Goal: Information Seeking & Learning: Compare options

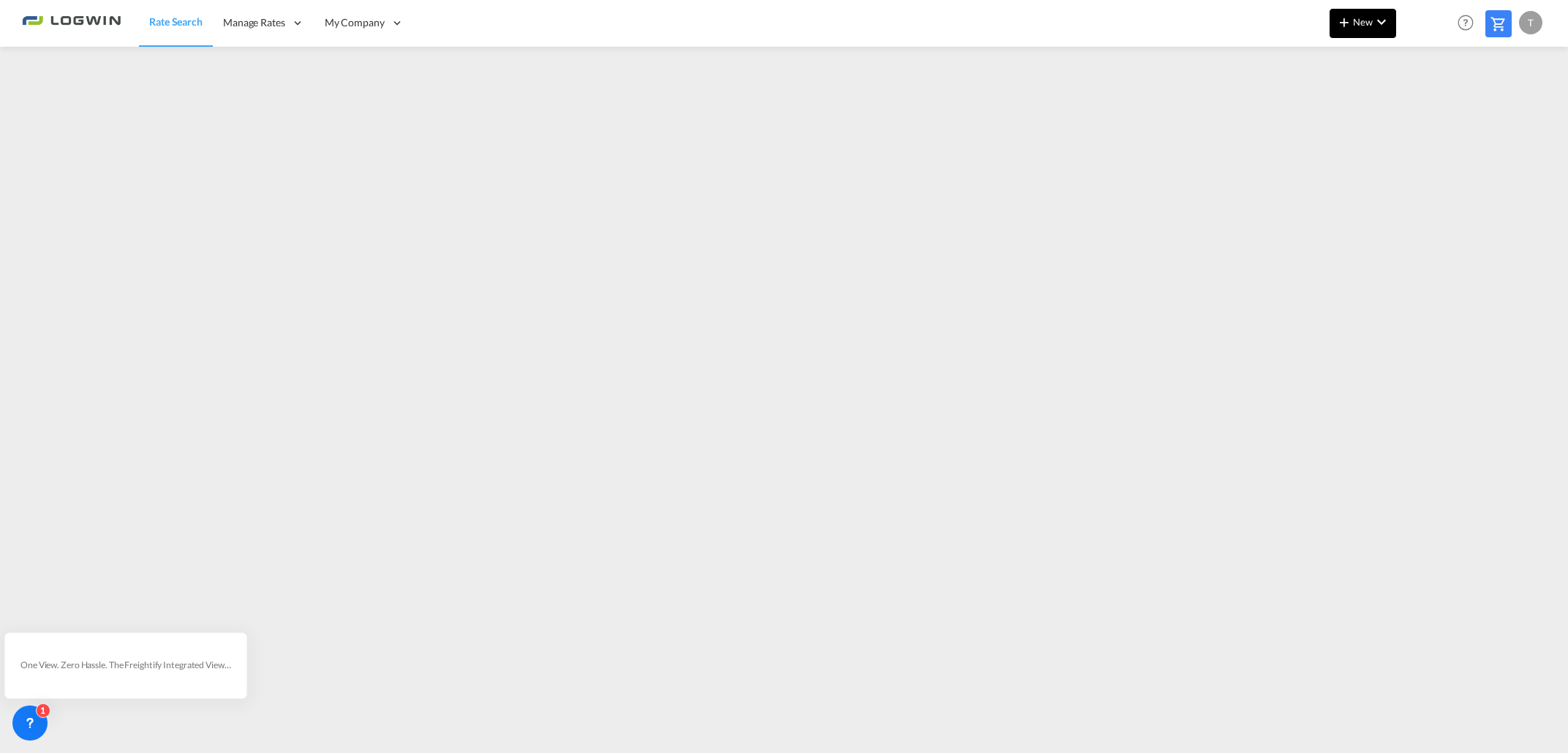
click at [1359, 22] on span "New" at bounding box center [1362, 22] width 55 height 12
click at [1427, 117] on span "Ratesheet" at bounding box center [1422, 109] width 16 height 29
click at [1357, 27] on span "New" at bounding box center [1362, 22] width 55 height 12
click at [1431, 106] on span "Ratesheet" at bounding box center [1422, 109] width 16 height 29
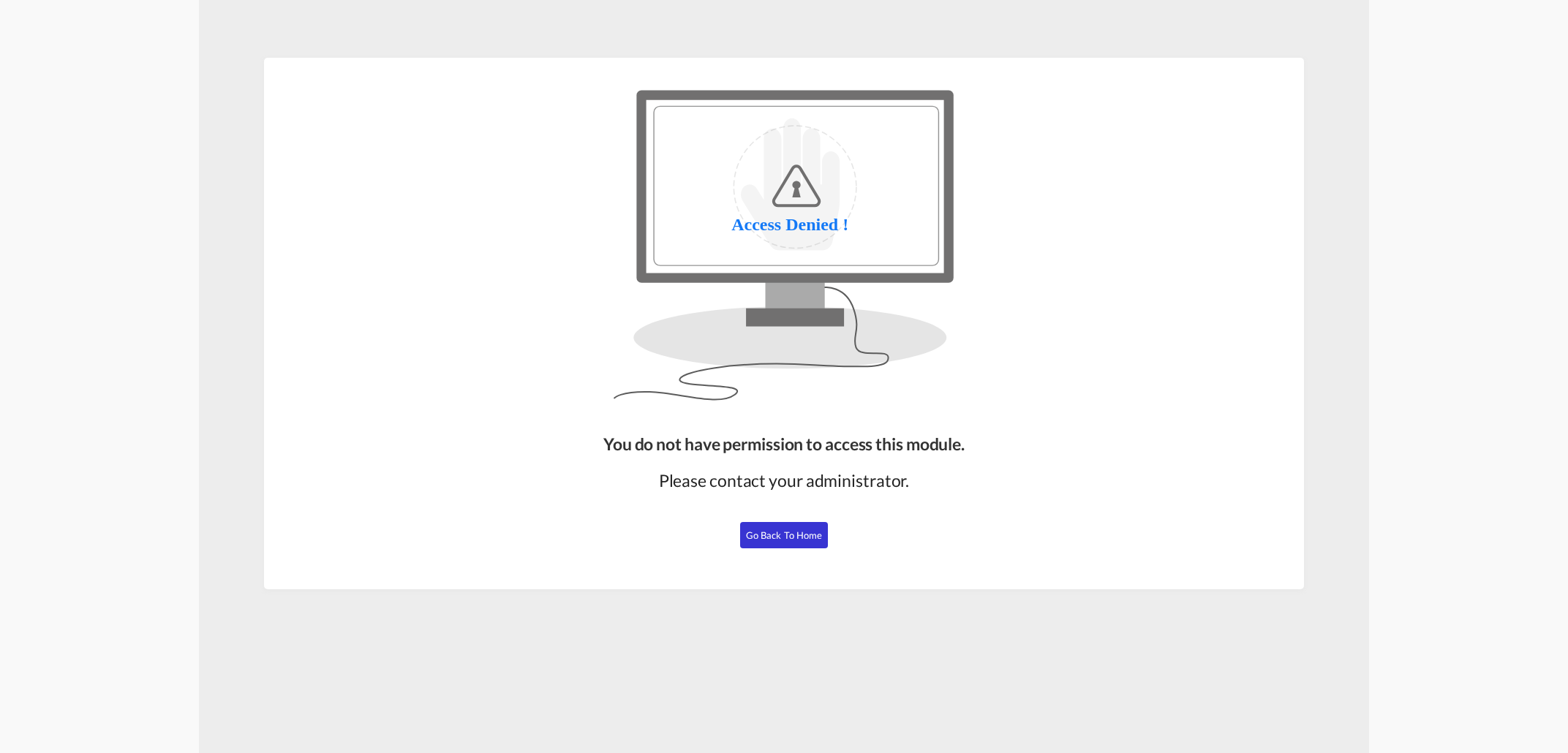
click at [799, 530] on span "Go Back to Home" at bounding box center [784, 535] width 77 height 12
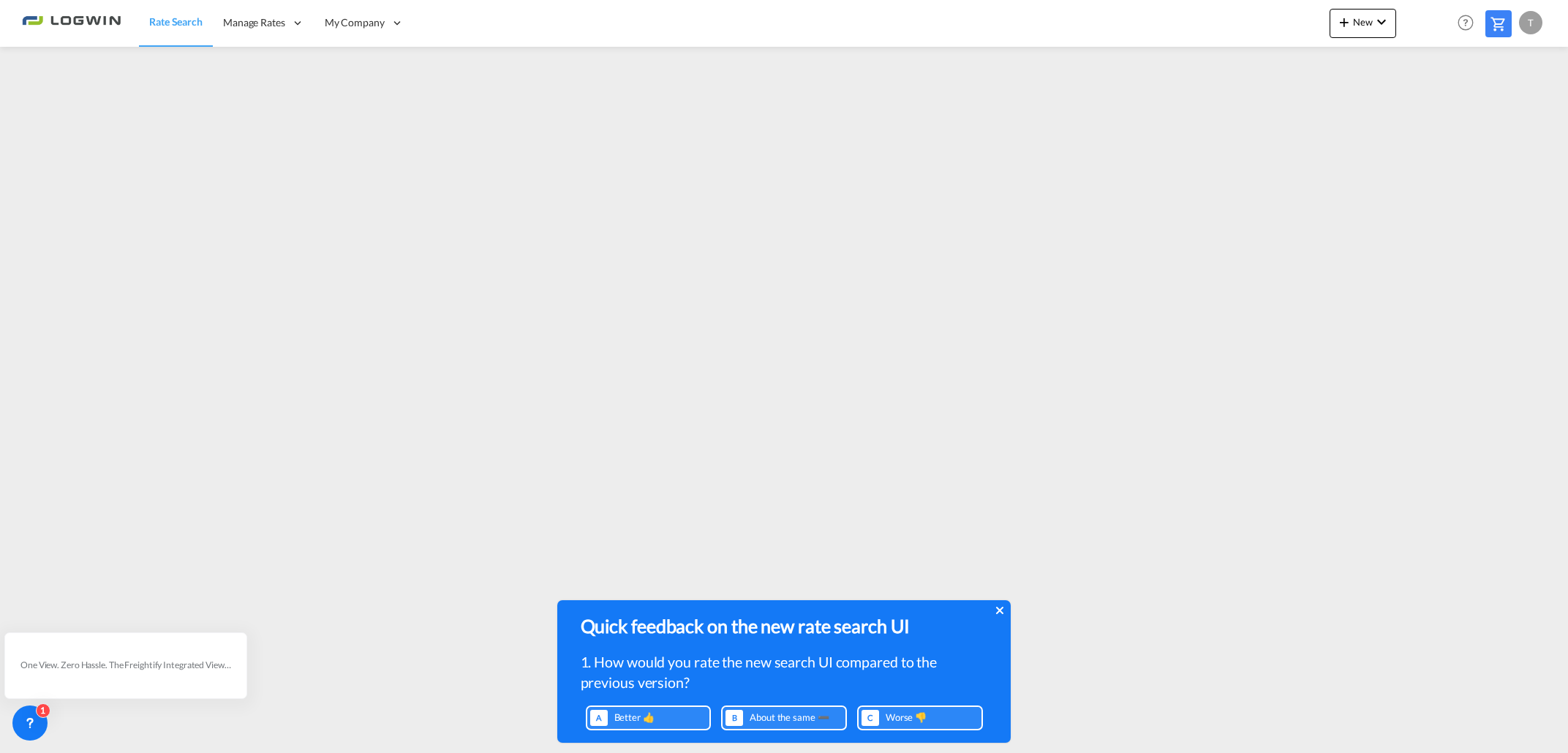
click at [998, 611] on icon at bounding box center [998, 610] width 7 height 7
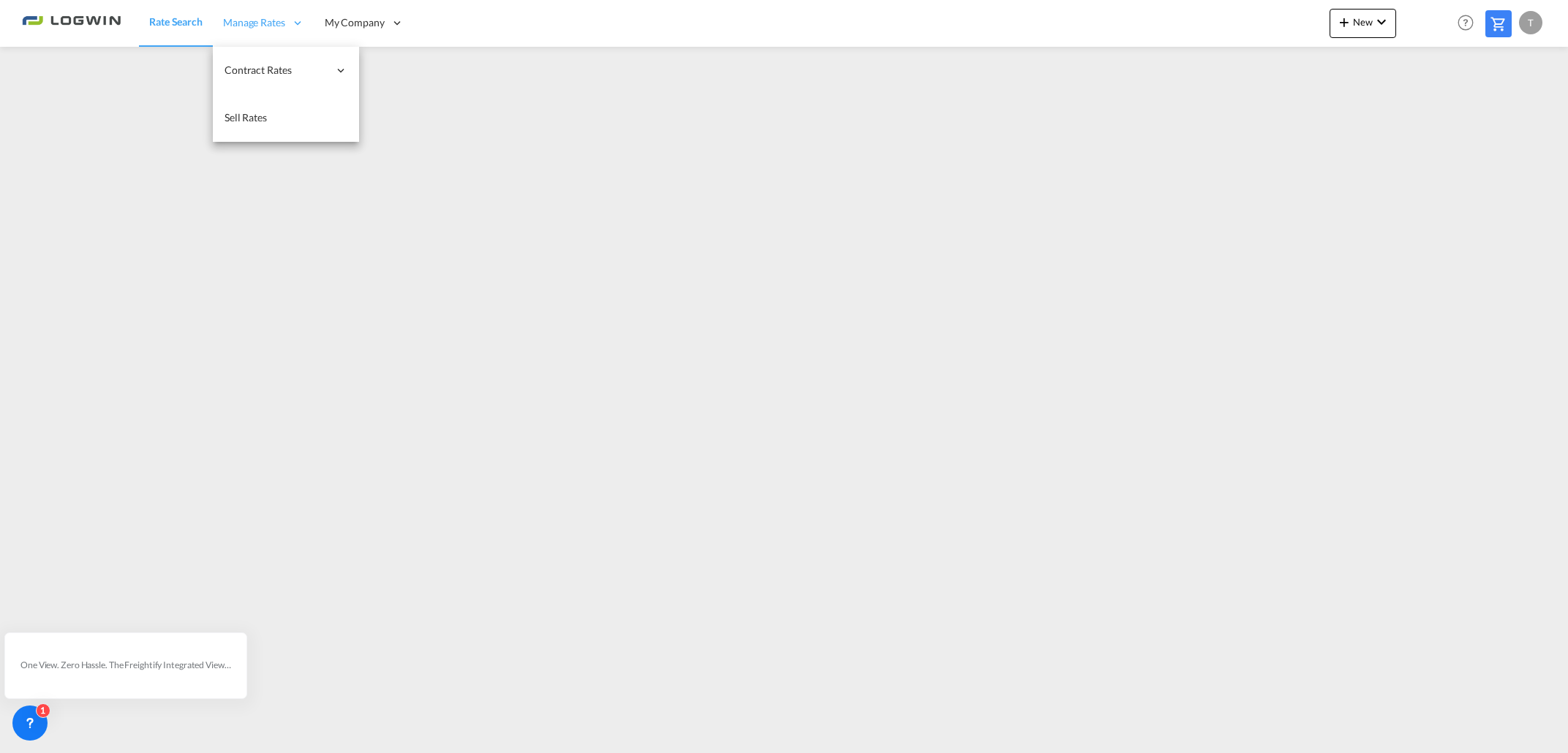
click at [275, 28] on span "Manage Rates" at bounding box center [254, 23] width 62 height 15
click at [401, 74] on span "My Rate Files" at bounding box center [400, 70] width 60 height 12
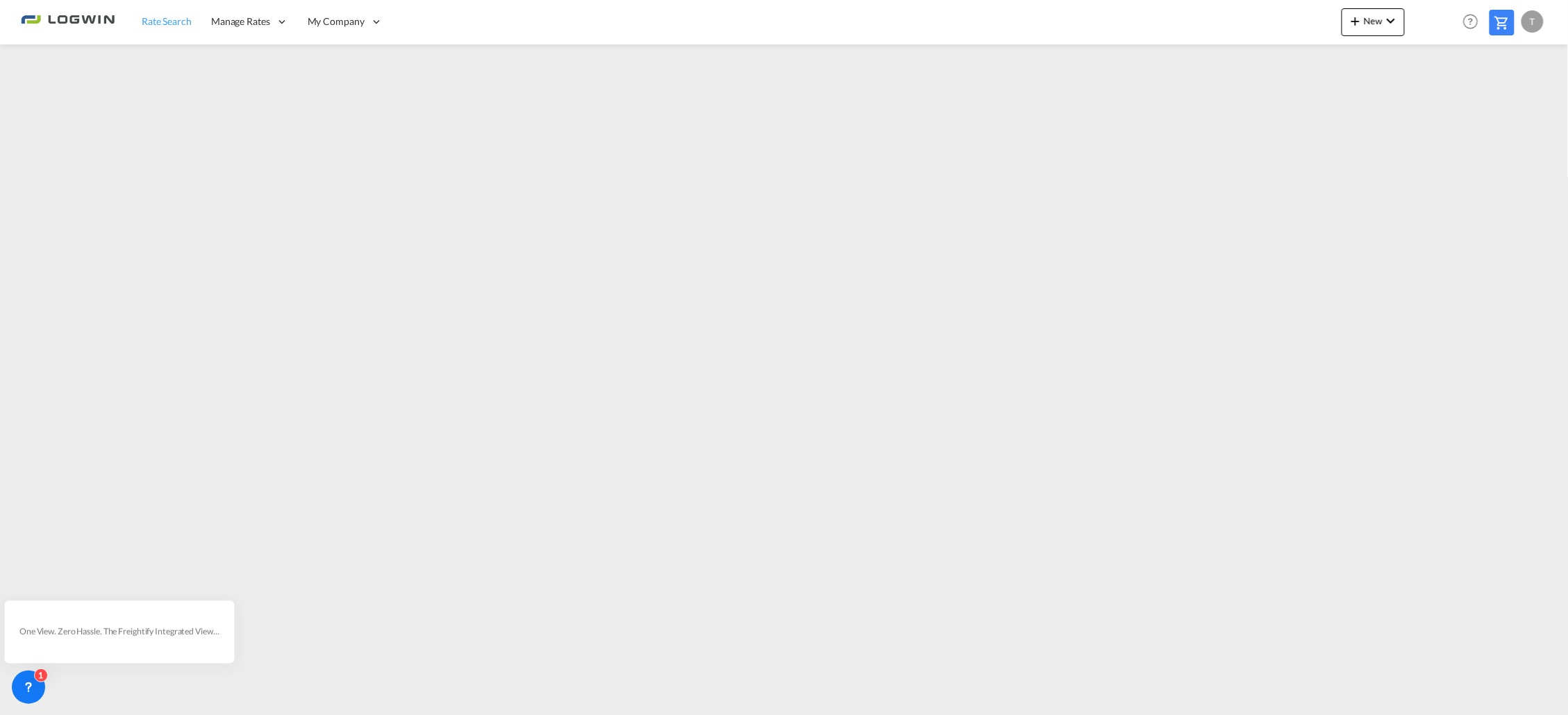
click at [150, 20] on span "Rate Search" at bounding box center [166, 20] width 50 height 12
